Goal: Information Seeking & Learning: Compare options

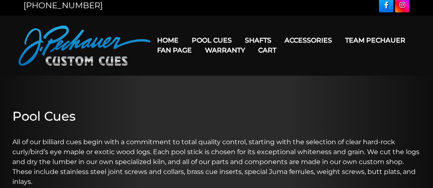
scroll to position [6, 0]
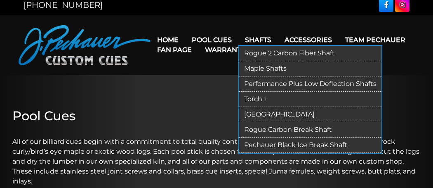
click at [251, 38] on link "Shafts" at bounding box center [258, 39] width 40 height 21
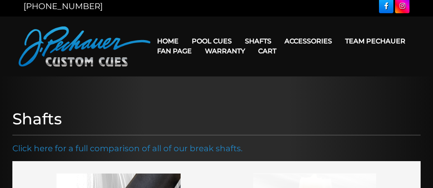
scroll to position [7, 0]
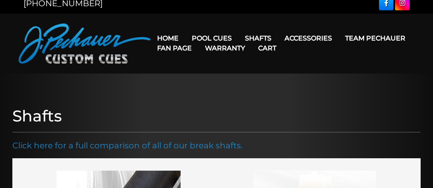
click at [252, 38] on link "Cart" at bounding box center [267, 48] width 31 height 21
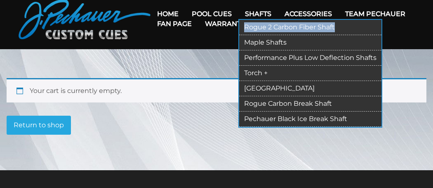
scroll to position [33, 0]
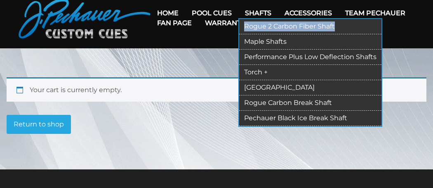
click at [271, 27] on link "Rogue 2 Carbon Fiber Shaft" at bounding box center [310, 26] width 142 height 15
click at [309, 106] on link "Rogue Carbon Break Shaft" at bounding box center [310, 102] width 142 height 15
click at [321, 121] on link "Pechauer Black Ice Break Shaft" at bounding box center [310, 118] width 142 height 15
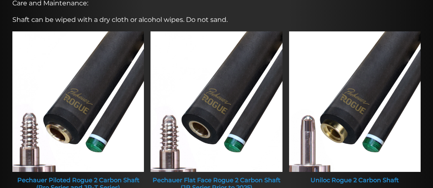
scroll to position [334, 0]
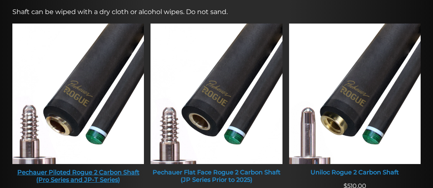
click at [57, 116] on img at bounding box center [78, 94] width 132 height 140
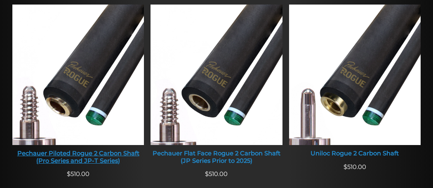
scroll to position [354, 0]
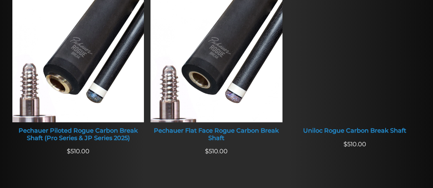
scroll to position [353, 0]
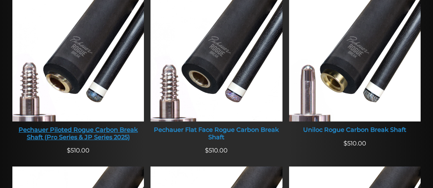
click at [47, 120] on img at bounding box center [78, 51] width 132 height 140
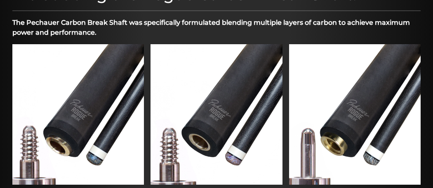
scroll to position [289, 0]
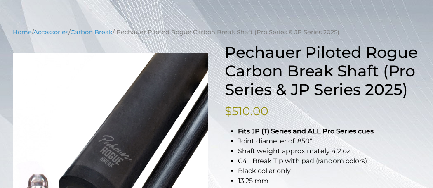
scroll to position [82, 0]
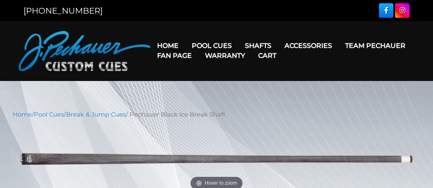
click at [257, 47] on link "Cart" at bounding box center [267, 55] width 31 height 21
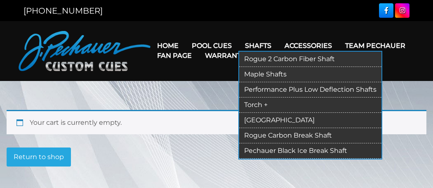
click at [262, 125] on link "[GEOGRAPHIC_DATA]" at bounding box center [310, 120] width 142 height 15
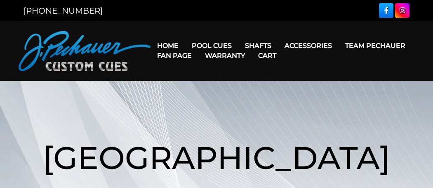
click at [270, 121] on h1 "[GEOGRAPHIC_DATA]" at bounding box center [217, 157] width 420 height 95
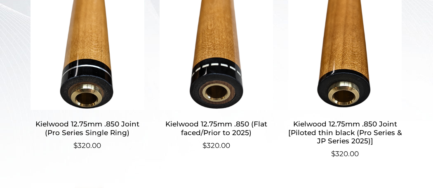
scroll to position [276, 0]
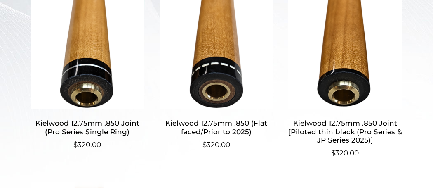
click at [65, 127] on h2 "Kielwood 12.75mm .850 Joint (Pro Series Single Ring)" at bounding box center [87, 127] width 115 height 24
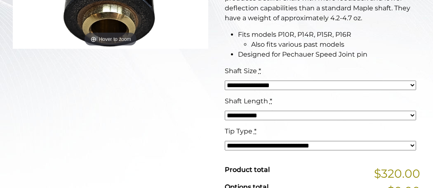
scroll to position [278, 0]
